Goal: Information Seeking & Learning: Learn about a topic

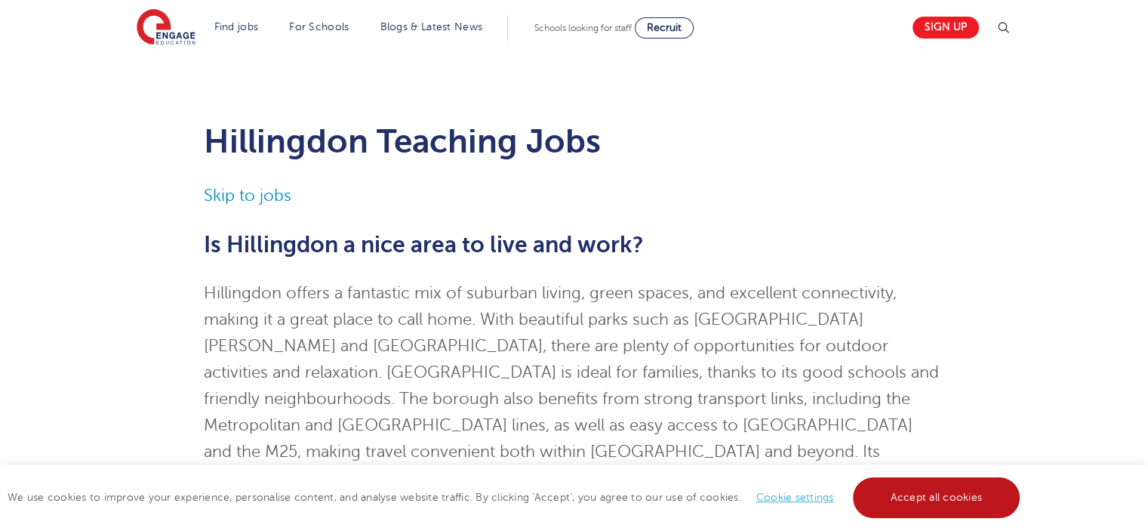
click at [911, 492] on link "Accept all cookies" at bounding box center [937, 497] width 168 height 41
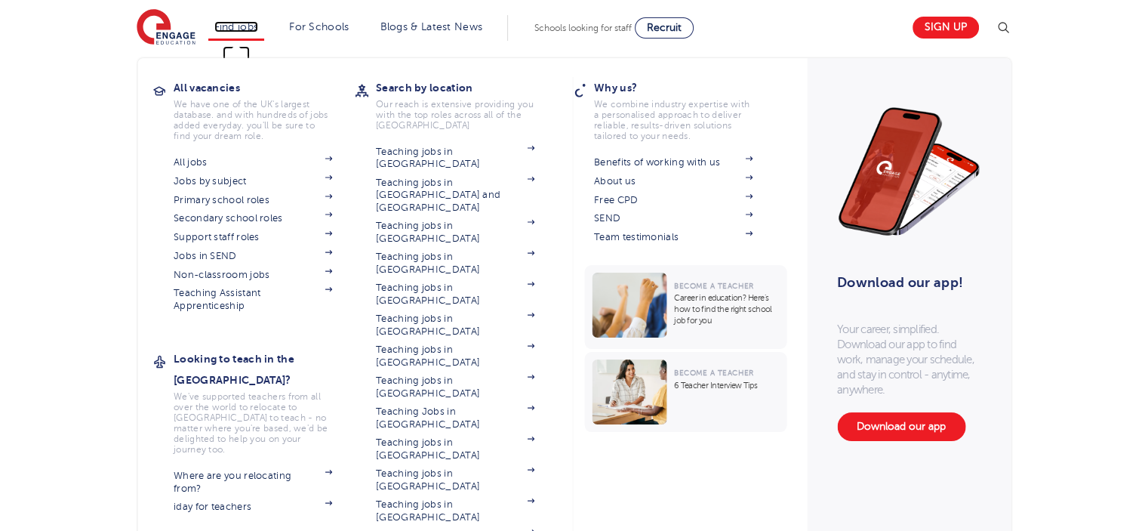
click at [255, 21] on link "Find jobs" at bounding box center [236, 26] width 45 height 11
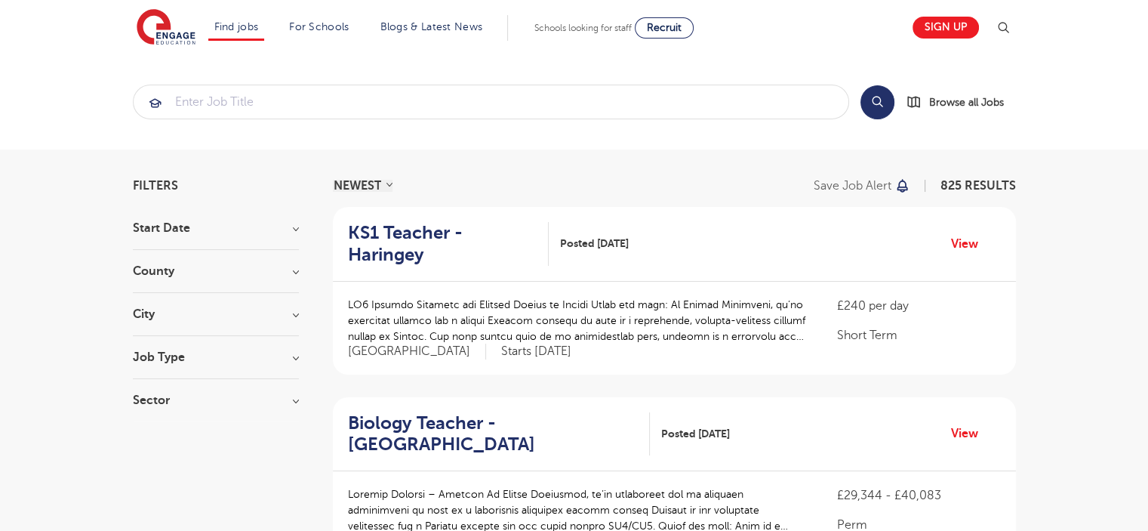
click at [281, 232] on h3 "Start Date" at bounding box center [216, 228] width 166 height 12
click at [263, 261] on section "Start Date September 90 [DATE] Show more County [GEOGRAPHIC_DATA] 601 [GEOGRAPH…" at bounding box center [216, 321] width 166 height 199
drag, startPoint x: 300, startPoint y: 269, endPoint x: 287, endPoint y: 269, distance: 12.8
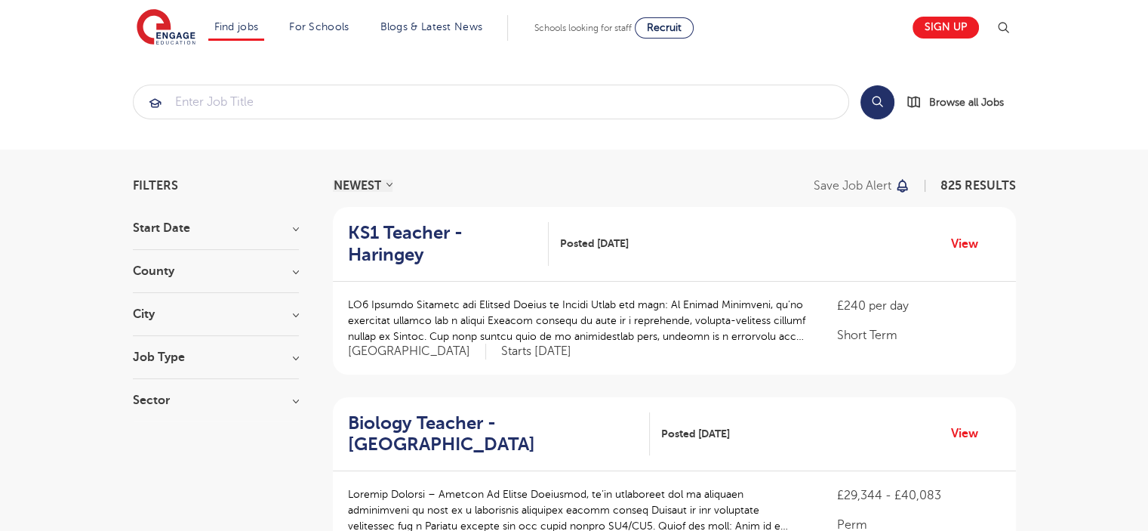
click at [287, 269] on h3 "County" at bounding box center [216, 271] width 166 height 12
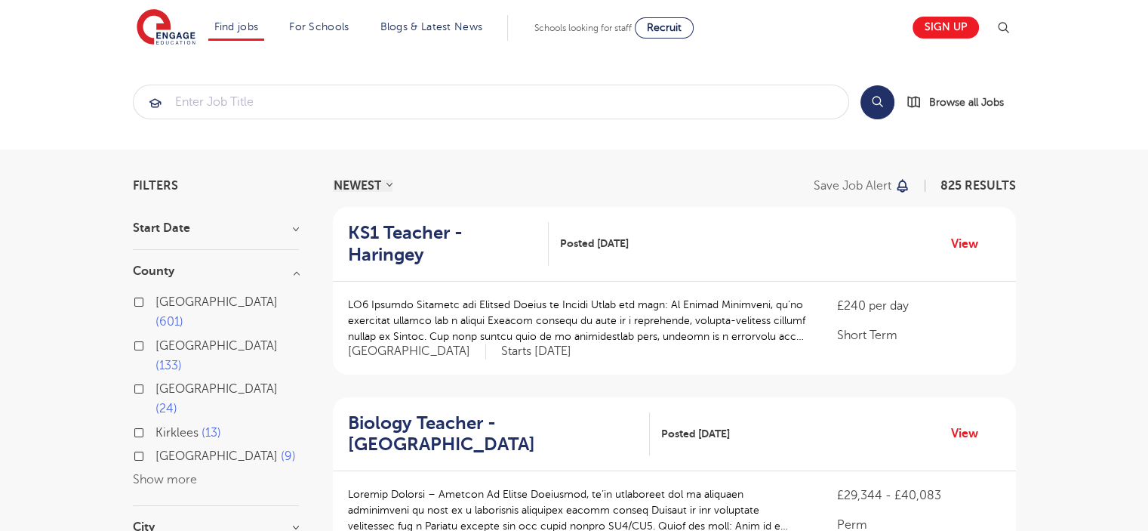
click at [277, 265] on h3 "County" at bounding box center [216, 271] width 166 height 12
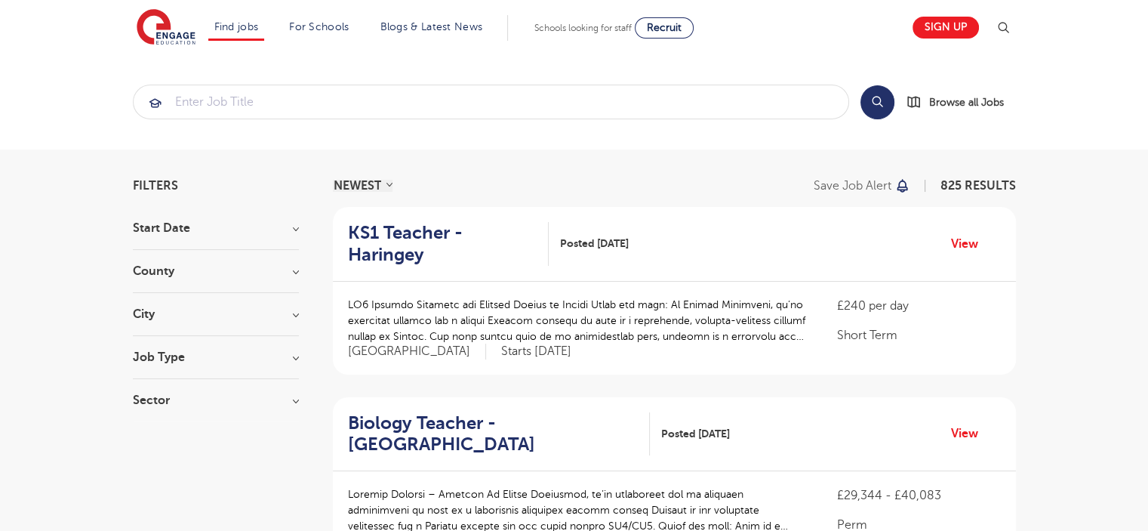
click at [286, 356] on h3 "Job Type" at bounding box center [216, 357] width 166 height 12
click at [211, 317] on h3 "City" at bounding box center [216, 314] width 166 height 12
